Goal: Task Accomplishment & Management: Use online tool/utility

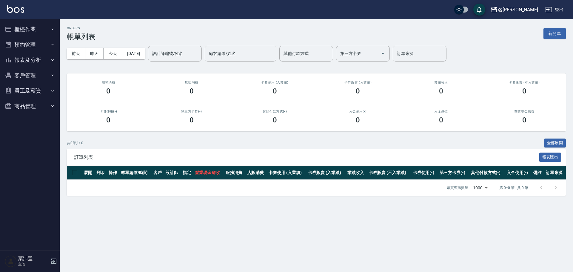
click at [17, 60] on button "報表及分析" at bounding box center [29, 60] width 55 height 16
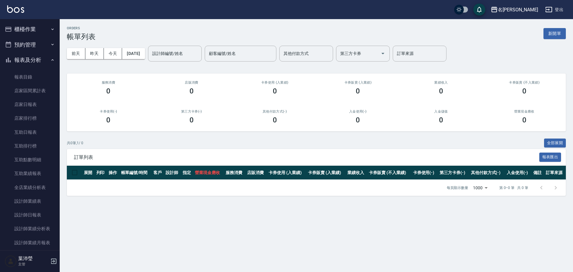
click at [47, 26] on button "櫃檯作業" at bounding box center [29, 29] width 55 height 16
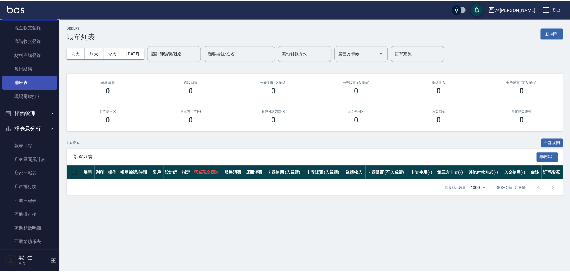
scroll to position [60, 0]
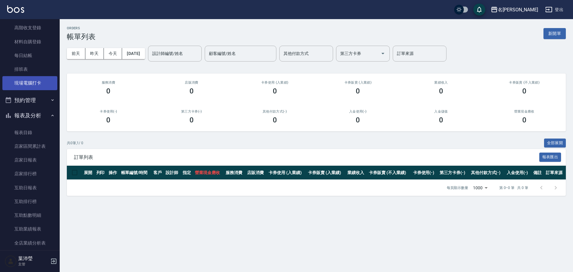
click at [49, 87] on link "現場電腦打卡" at bounding box center [29, 83] width 55 height 14
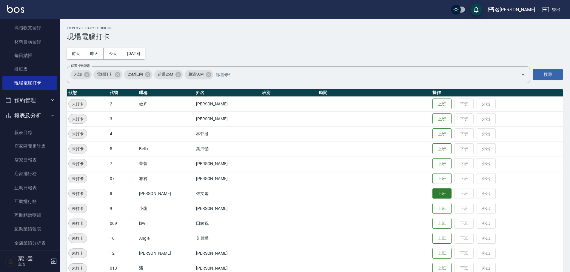
click at [435, 193] on button "上班" at bounding box center [441, 193] width 19 height 10
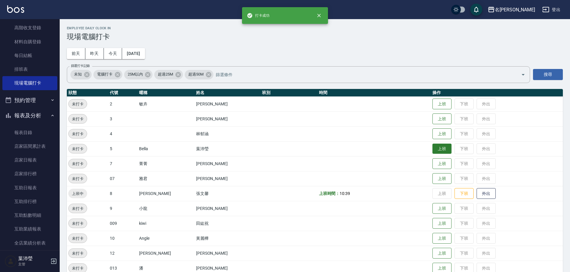
click at [437, 146] on button "上班" at bounding box center [441, 148] width 19 height 10
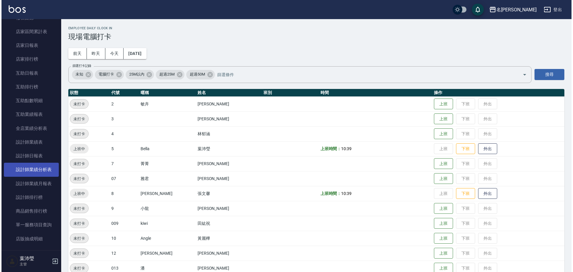
scroll to position [179, 0]
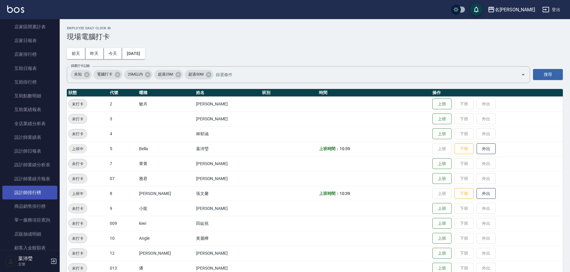
click at [50, 191] on link "設計師排行榜" at bounding box center [29, 193] width 55 height 14
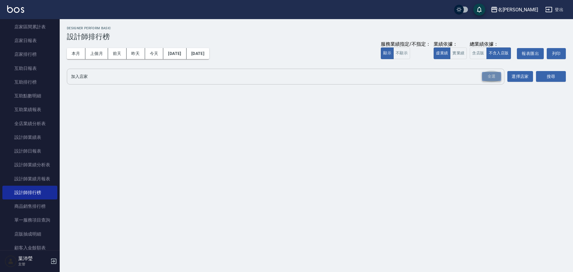
click at [495, 75] on div "全選" at bounding box center [491, 76] width 19 height 9
click at [462, 52] on button "實業績" at bounding box center [458, 53] width 17 height 12
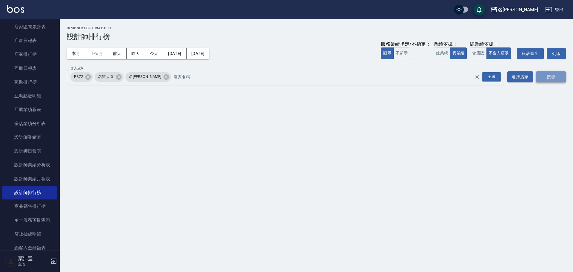
click at [559, 77] on button "搜尋" at bounding box center [551, 76] width 30 height 11
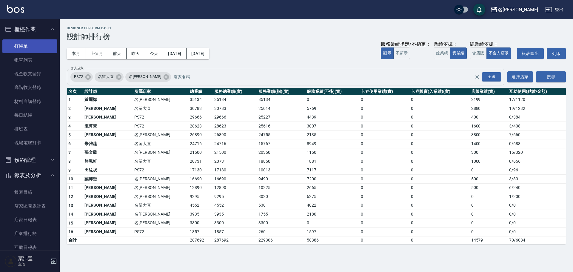
click at [30, 49] on link "打帳單" at bounding box center [29, 46] width 55 height 14
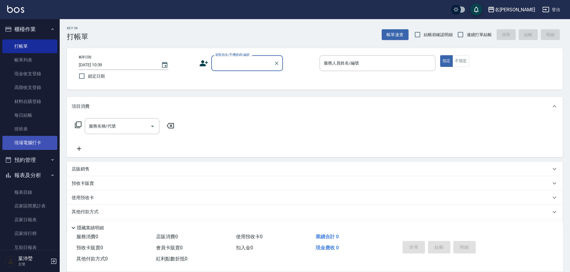
click at [33, 139] on link "現場電腦打卡" at bounding box center [29, 143] width 55 height 14
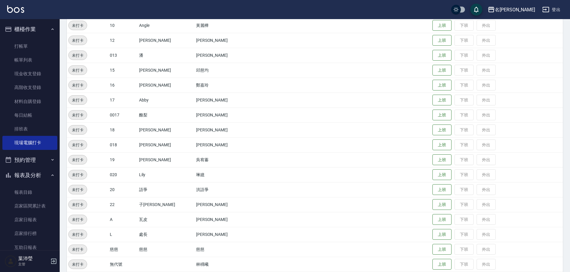
scroll to position [235, 0]
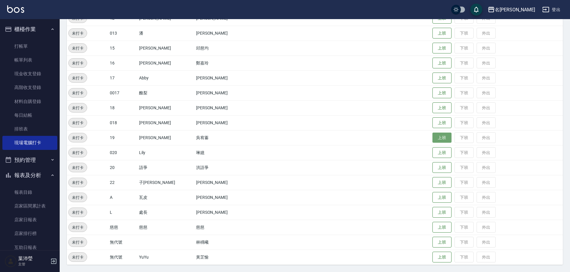
click at [432, 136] on button "上班" at bounding box center [441, 137] width 19 height 10
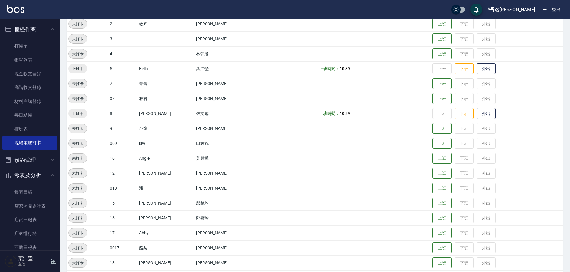
scroll to position [0, 0]
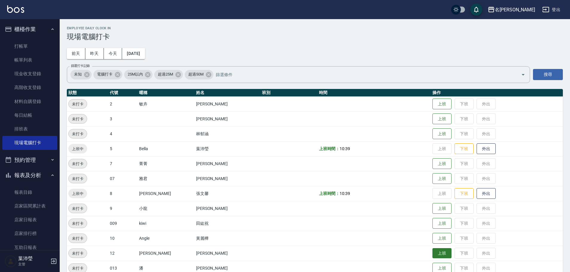
click at [432, 252] on button "上班" at bounding box center [441, 253] width 19 height 10
click at [432, 209] on button "上班" at bounding box center [441, 208] width 19 height 10
